Goal: Transaction & Acquisition: Purchase product/service

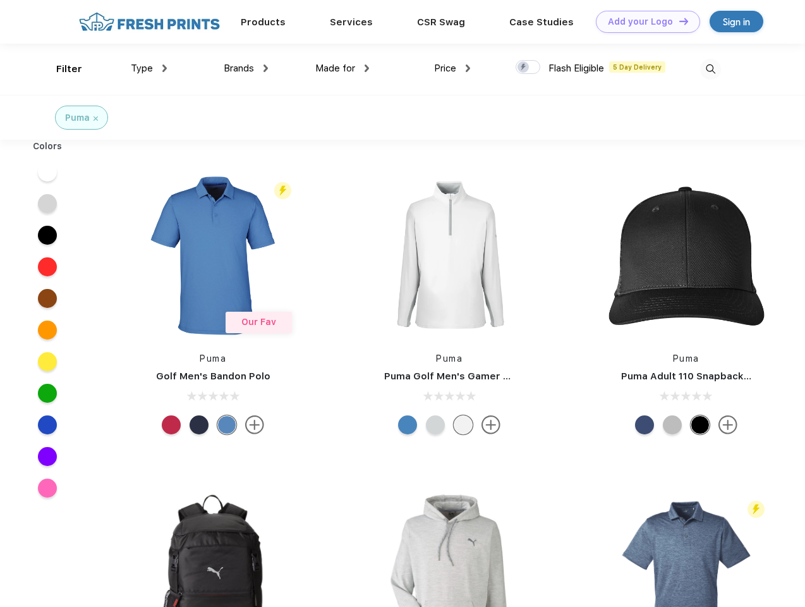
click at [643, 21] on link "Add your Logo Design Tool" at bounding box center [648, 22] width 104 height 22
click at [0, 0] on div "Design Tool" at bounding box center [0, 0] width 0 height 0
click at [678, 21] on link "Add your Logo Design Tool" at bounding box center [648, 22] width 104 height 22
click at [61, 69] on div "Filter" at bounding box center [69, 69] width 26 height 15
click at [149, 68] on span "Type" at bounding box center [142, 68] width 22 height 11
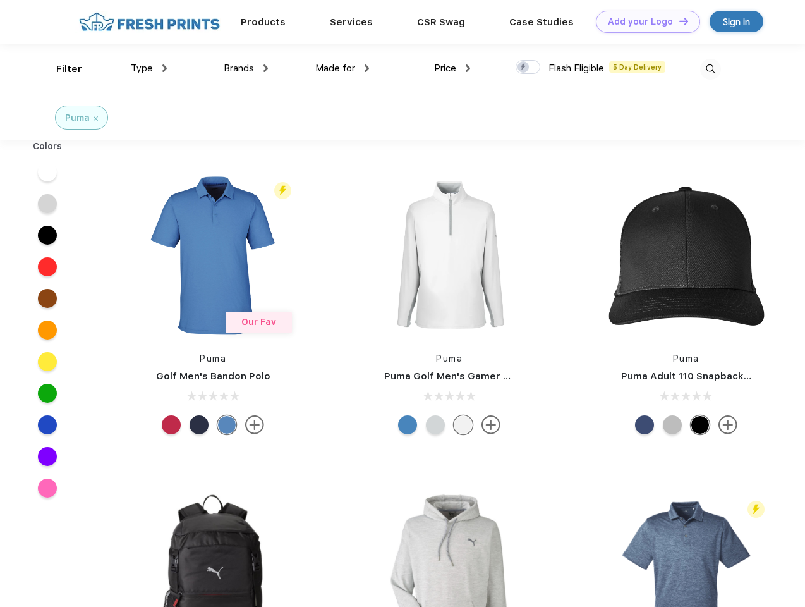
click at [246, 68] on span "Brands" at bounding box center [239, 68] width 30 height 11
click at [343, 68] on span "Made for" at bounding box center [335, 68] width 40 height 11
click at [452, 68] on span "Price" at bounding box center [445, 68] width 22 height 11
click at [528, 68] on div at bounding box center [528, 67] width 25 height 14
click at [524, 68] on input "checkbox" at bounding box center [520, 63] width 8 height 8
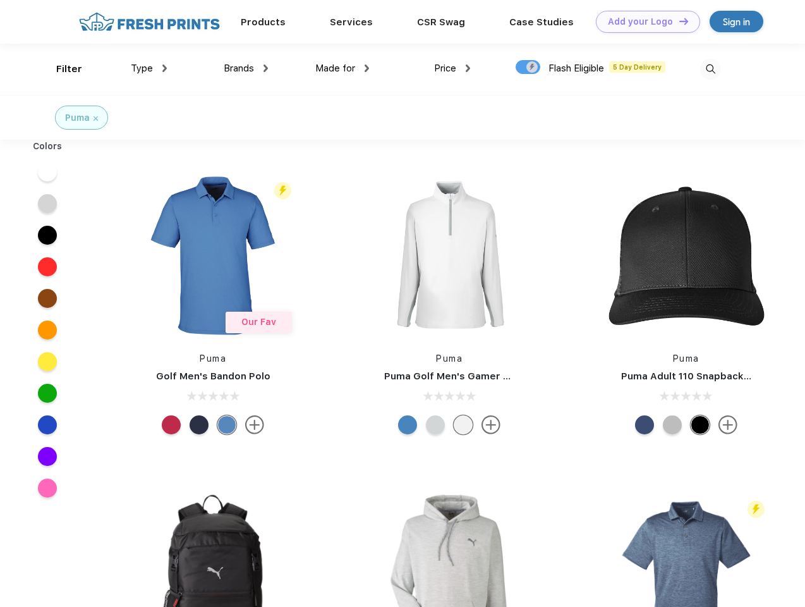
click at [710, 69] on img at bounding box center [710, 69] width 21 height 21
